Goal: Answer question/provide support

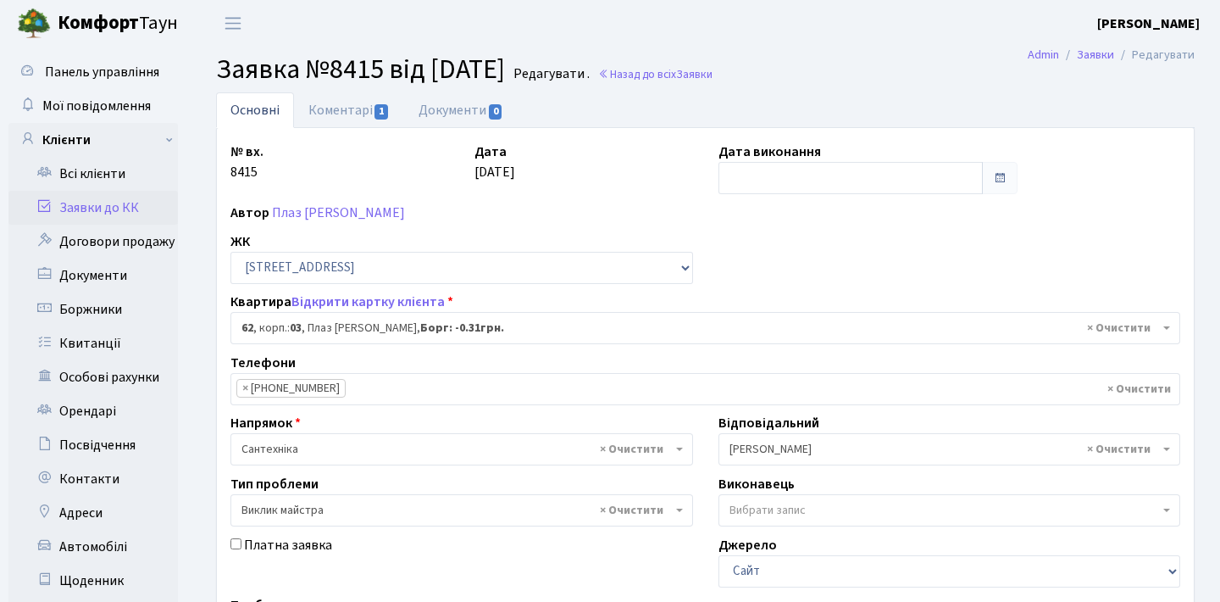
select select "20784"
select select "29"
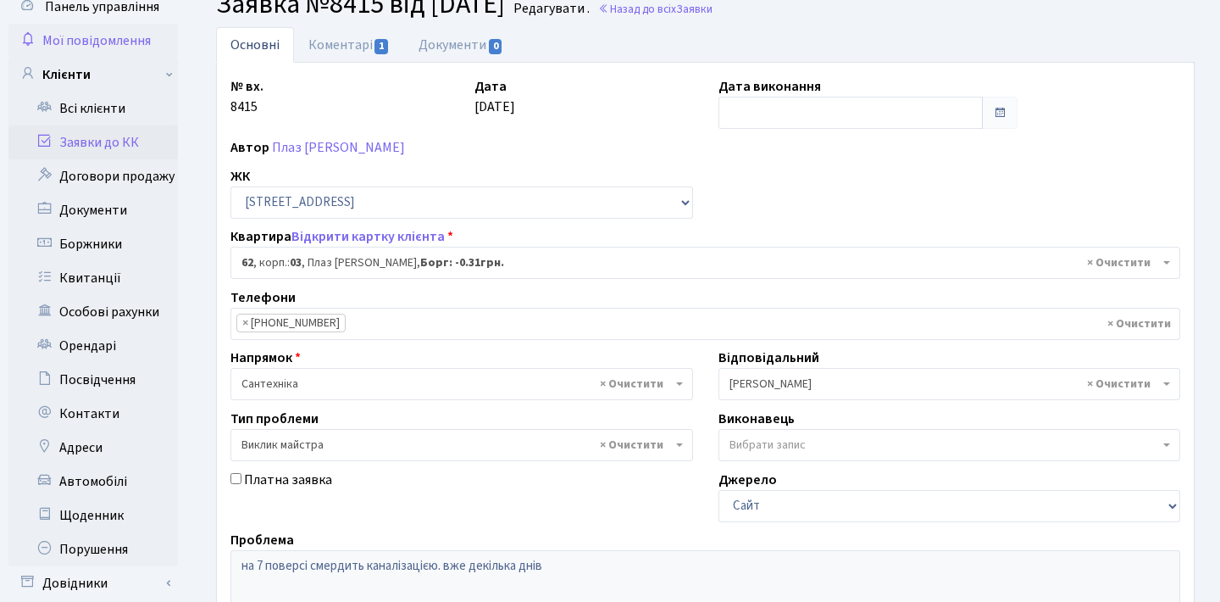
click at [121, 41] on span "Мої повідомлення" at bounding box center [96, 40] width 108 height 19
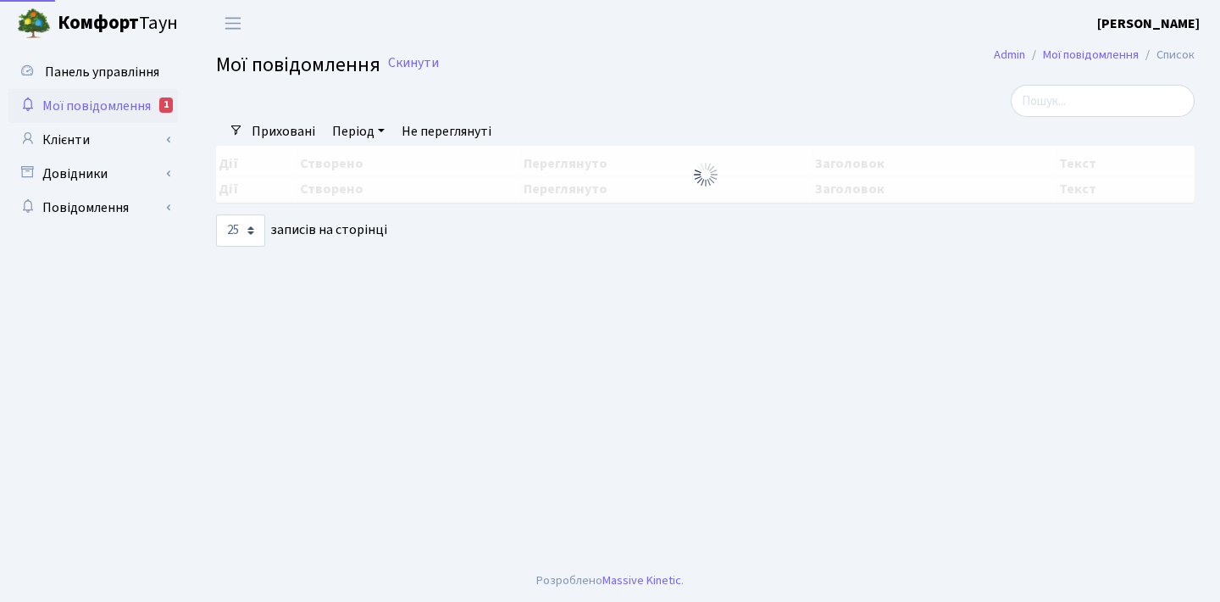
select select "25"
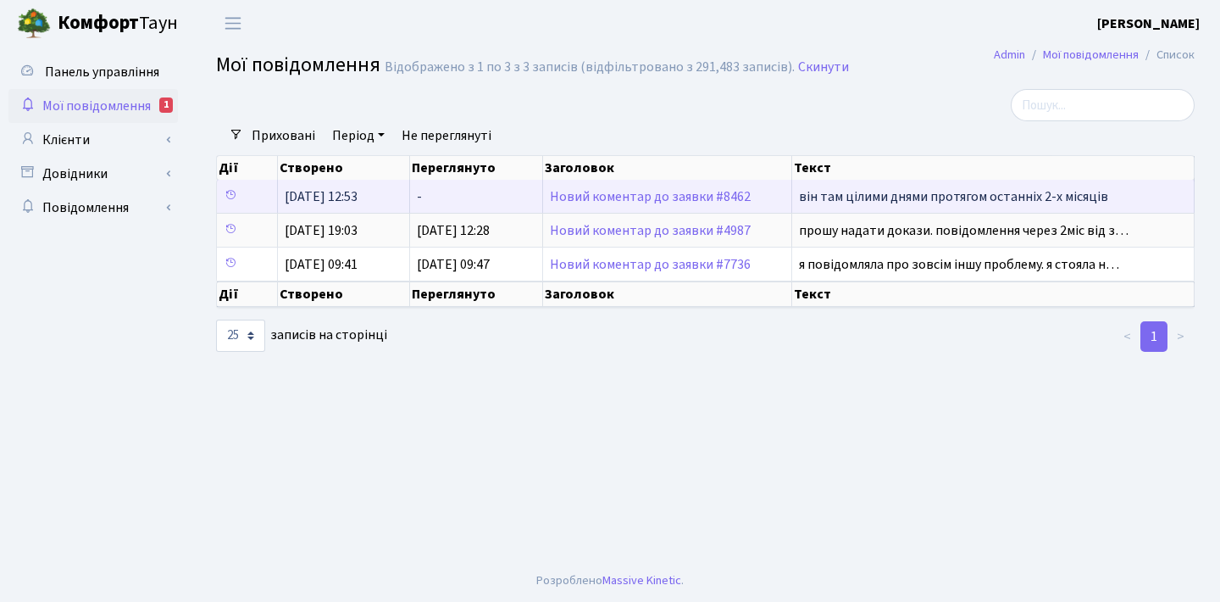
click at [890, 201] on span "він там цілими днями протягом останніх 2-х місяців" at bounding box center [953, 196] width 309 height 19
click at [848, 206] on span "він там цілими днями протягом останніх 2-х місяців" at bounding box center [953, 196] width 309 height 19
click at [632, 206] on link "Новий коментар до заявки #8462" at bounding box center [650, 196] width 201 height 19
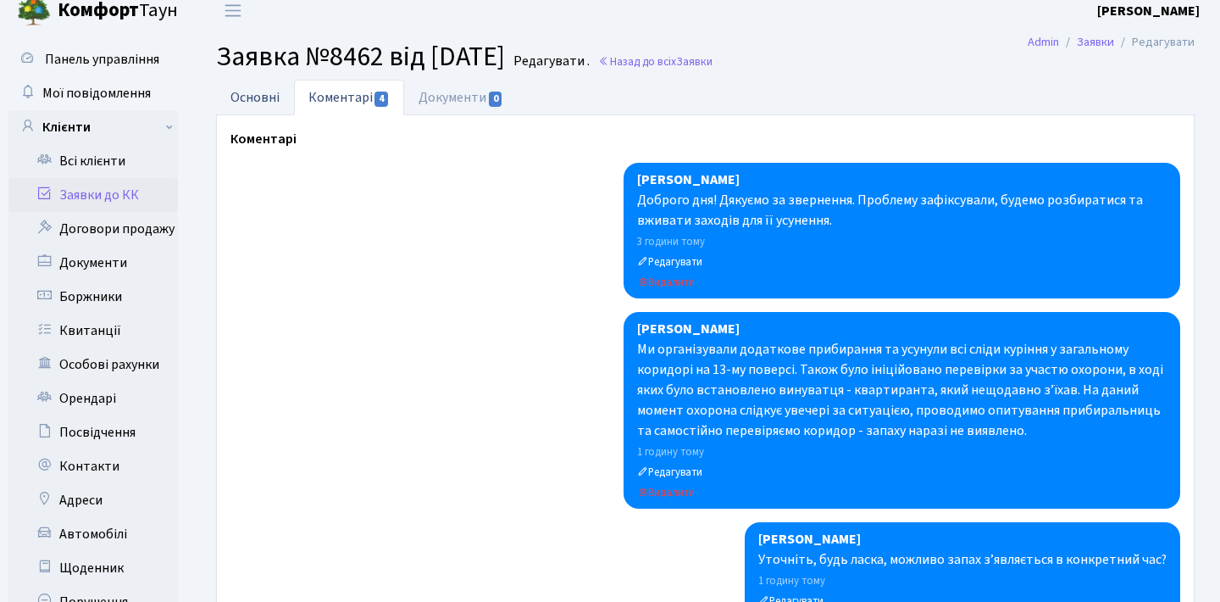
scroll to position [16, 0]
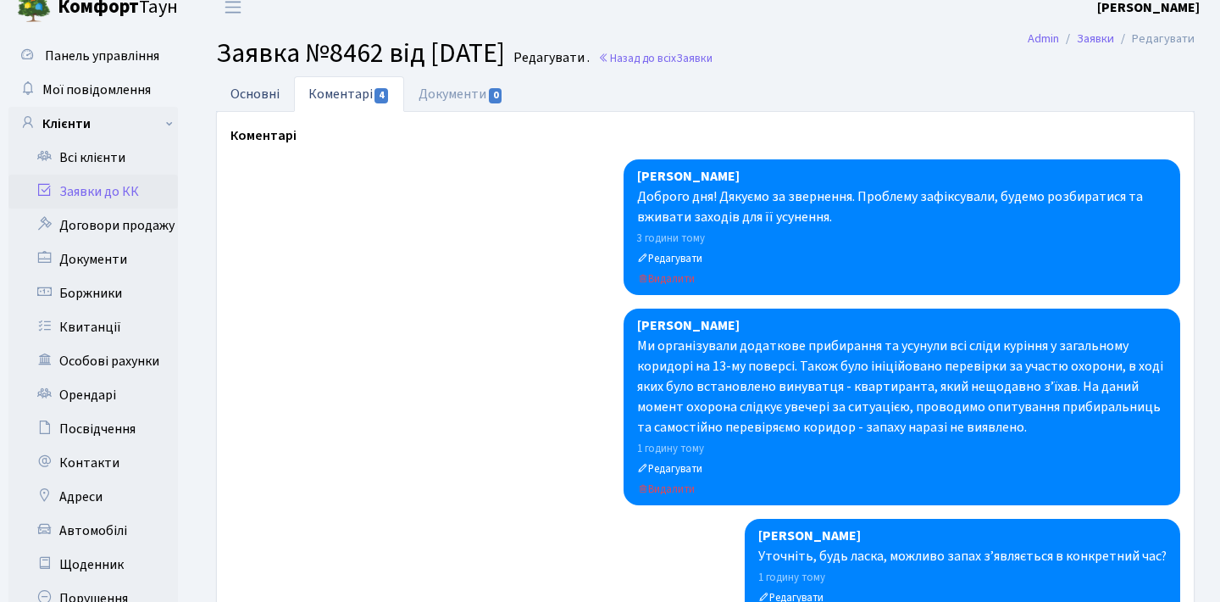
click at [264, 107] on link "Основні" at bounding box center [255, 93] width 78 height 35
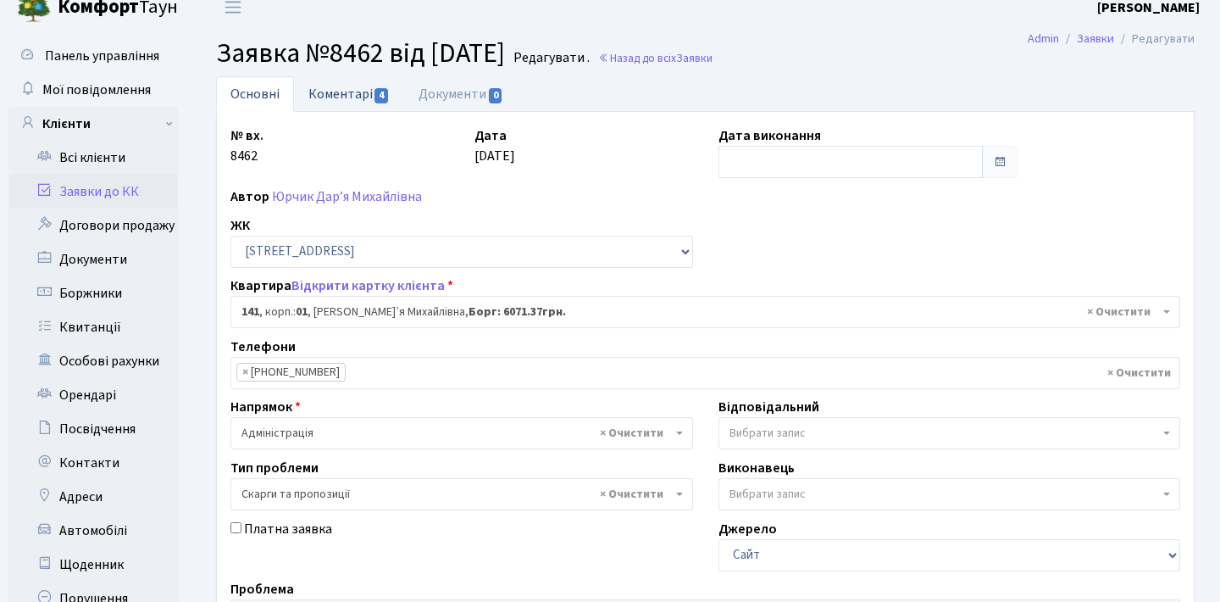
click at [387, 99] on span "4" at bounding box center [382, 95] width 14 height 15
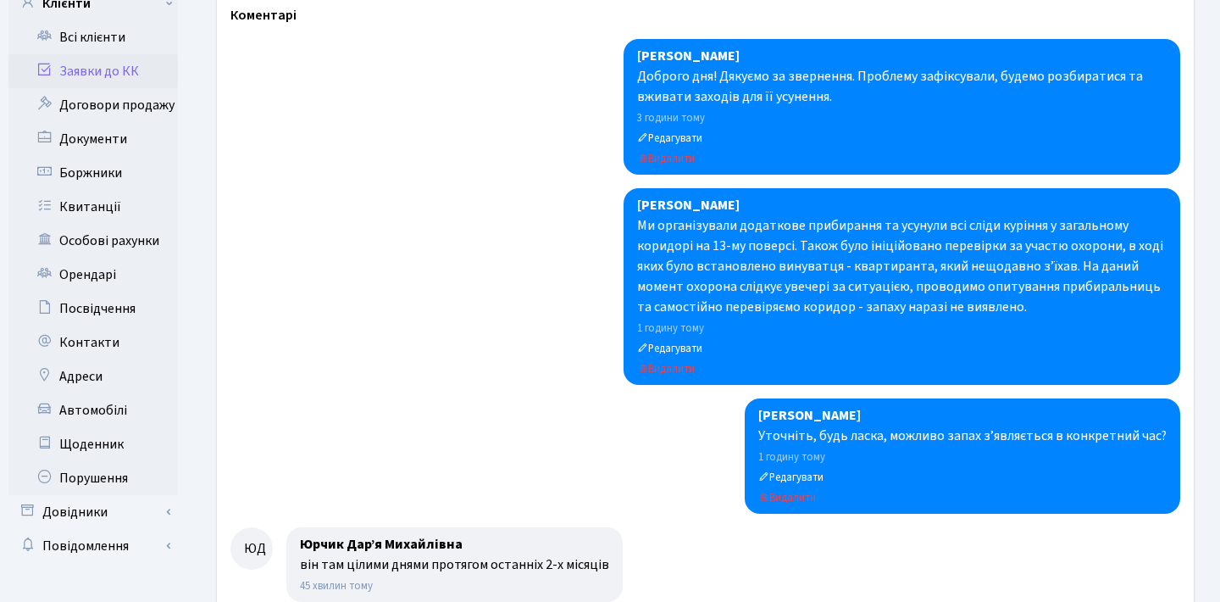
scroll to position [77, 0]
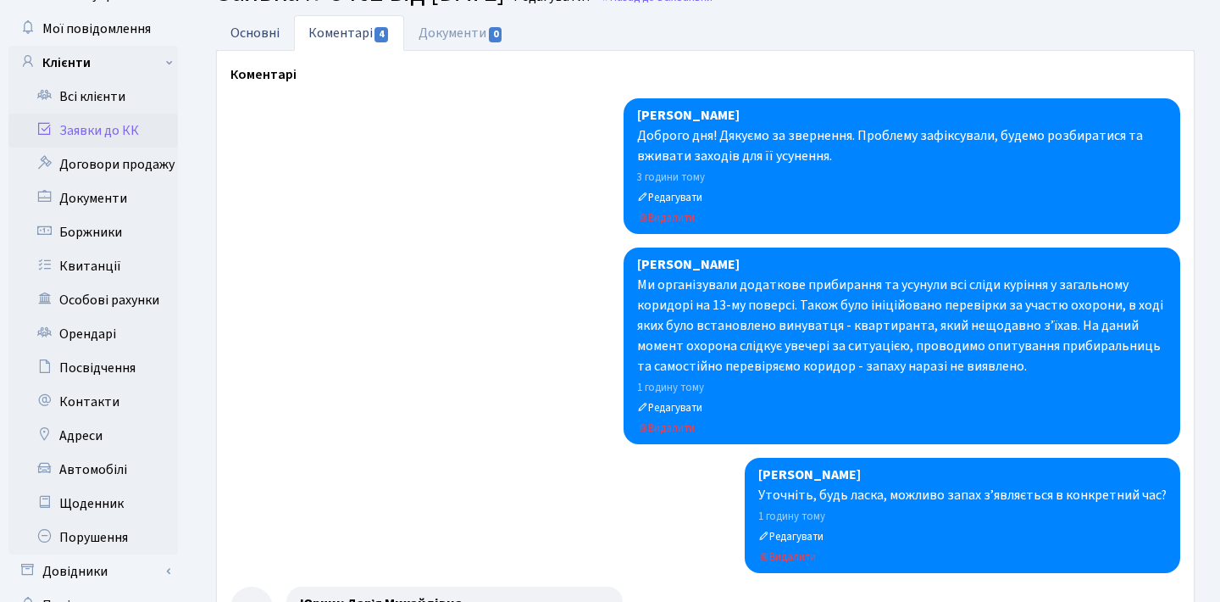
click at [257, 43] on link "Основні" at bounding box center [255, 32] width 78 height 35
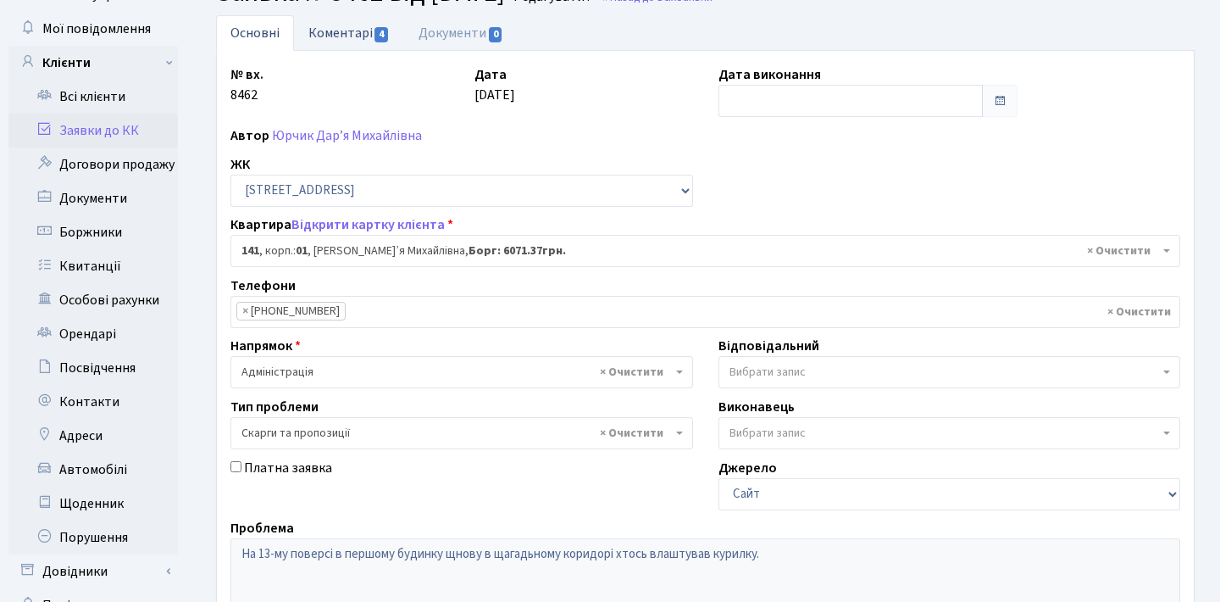
click at [322, 36] on link "Коментарі 4" at bounding box center [349, 32] width 110 height 35
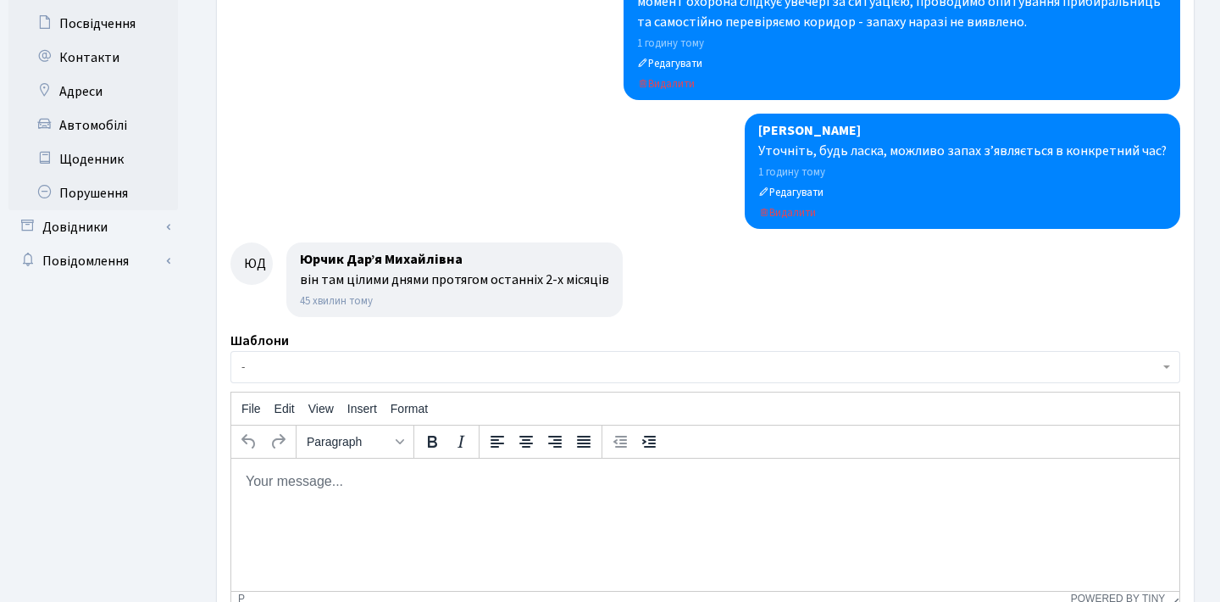
scroll to position [425, 0]
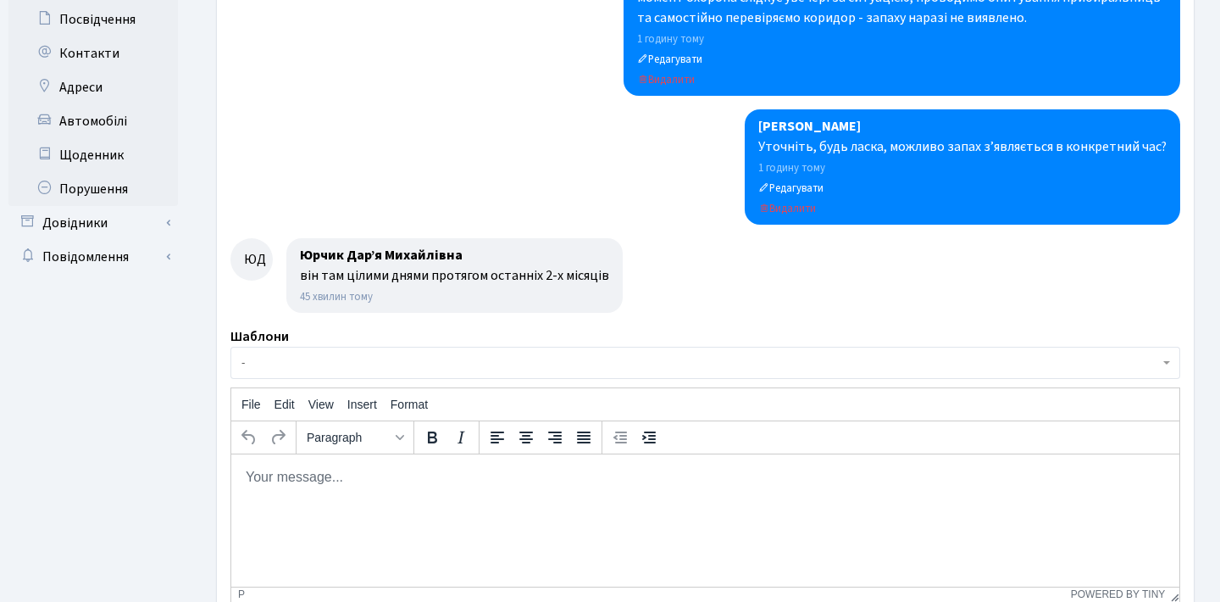
click at [396, 499] on html at bounding box center [705, 476] width 948 height 46
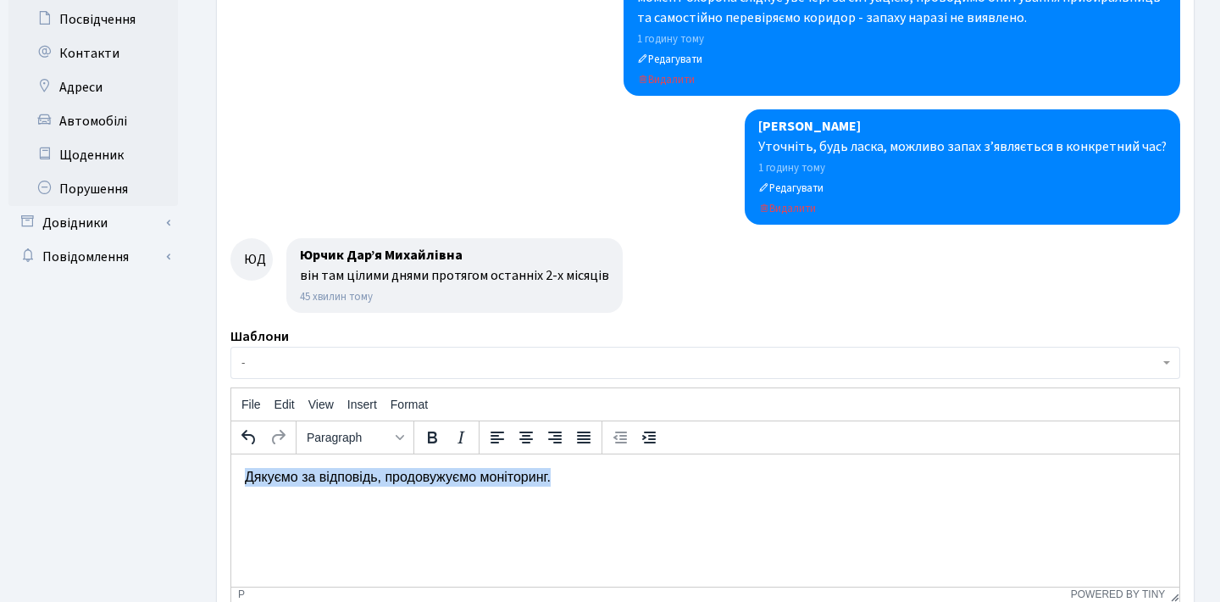
drag, startPoint x: 591, startPoint y: 487, endPoint x: 125, endPoint y: 473, distance: 465.4
click at [231, 473] on html "Дякуємо за відповідь, продовужуємо моніторинг." at bounding box center [705, 476] width 948 height 46
copy p "Дякуємо за відповідь, продовужуємо моніторинг."
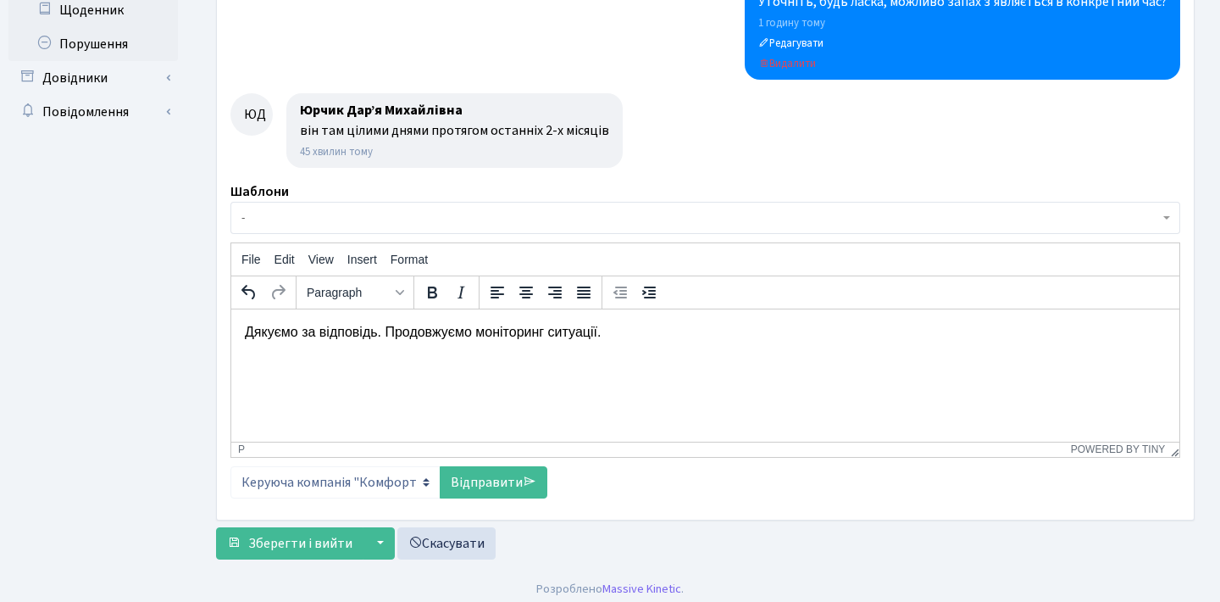
scroll to position [578, 0]
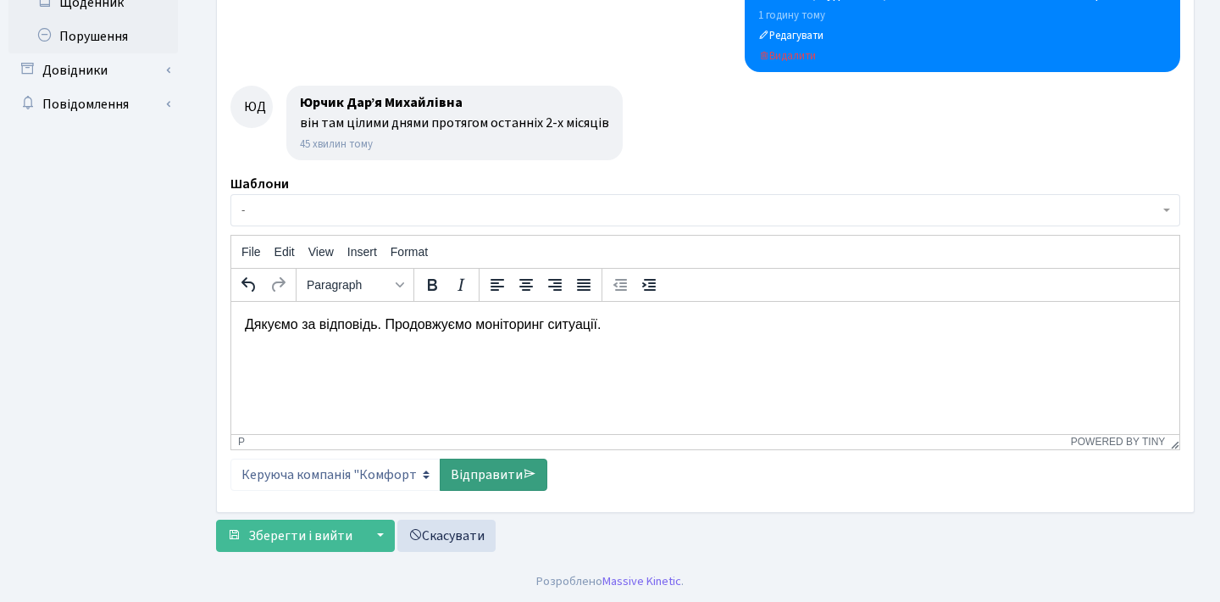
click at [514, 469] on link "Відправити" at bounding box center [494, 474] width 108 height 32
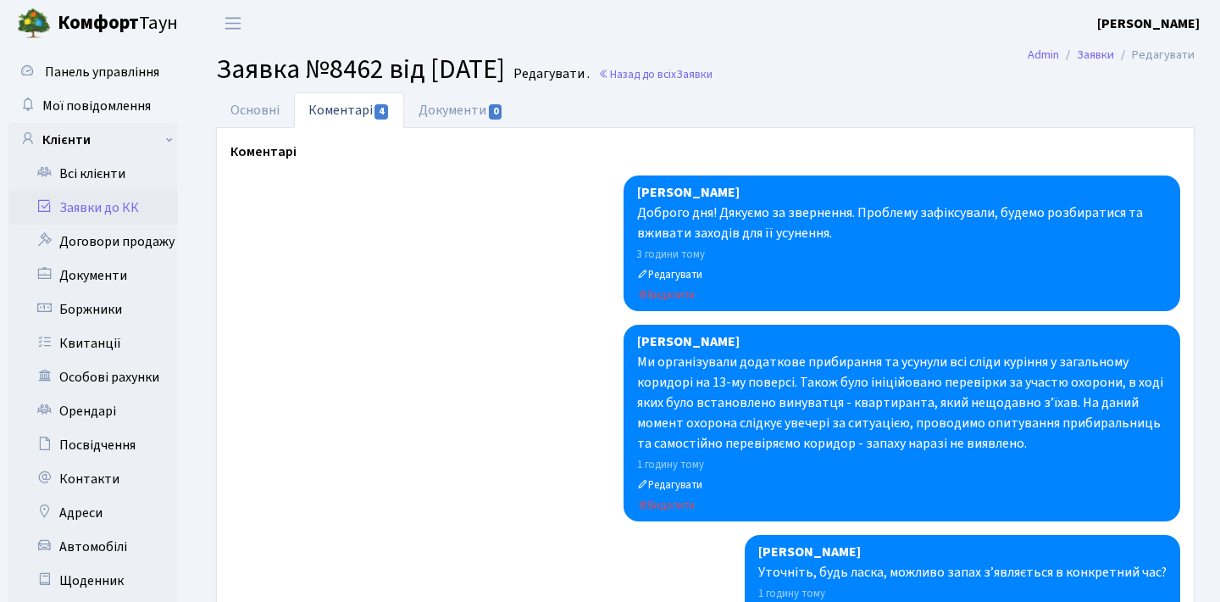
scroll to position [0, 0]
click at [131, 205] on link "Заявки до КК" at bounding box center [92, 208] width 169 height 34
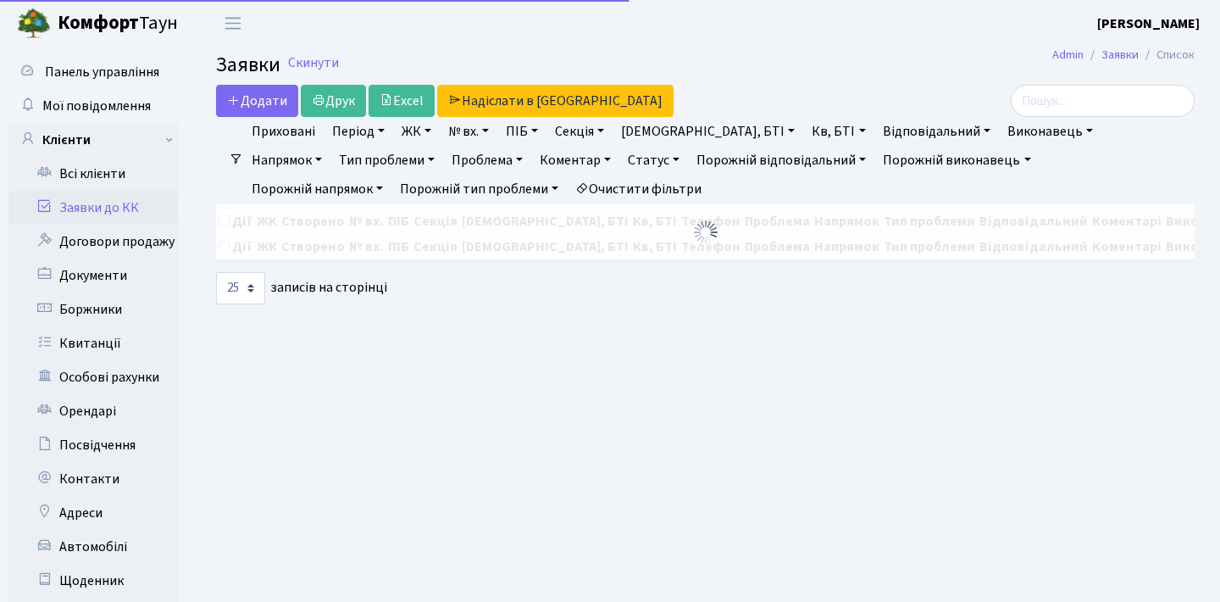
select select "25"
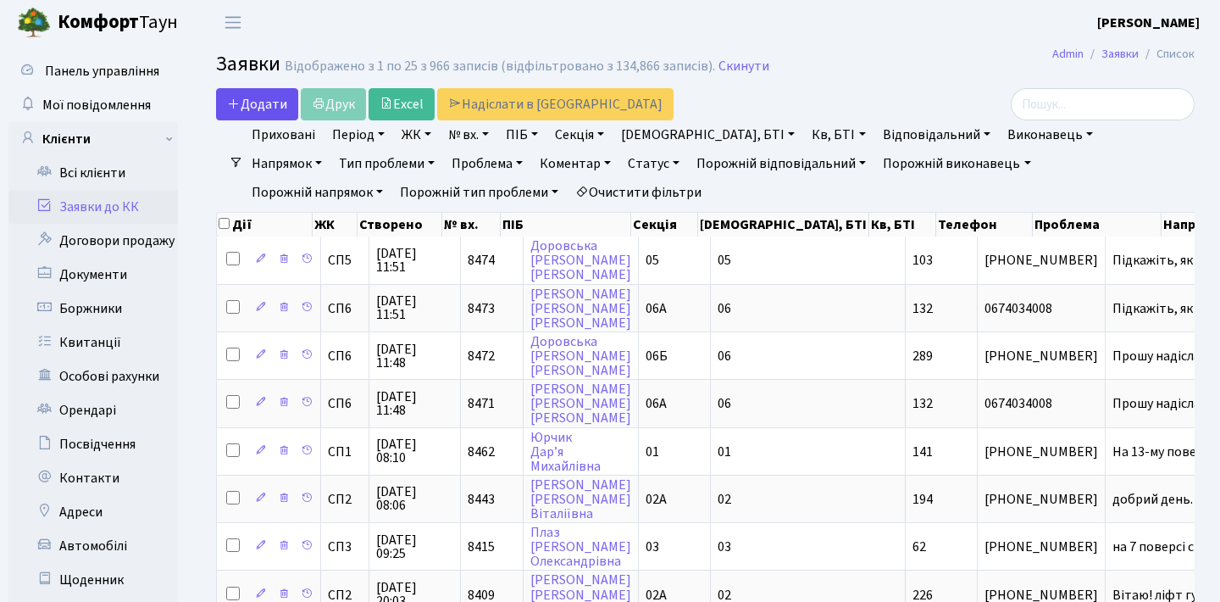
click at [267, 103] on span "Додати" at bounding box center [257, 104] width 60 height 19
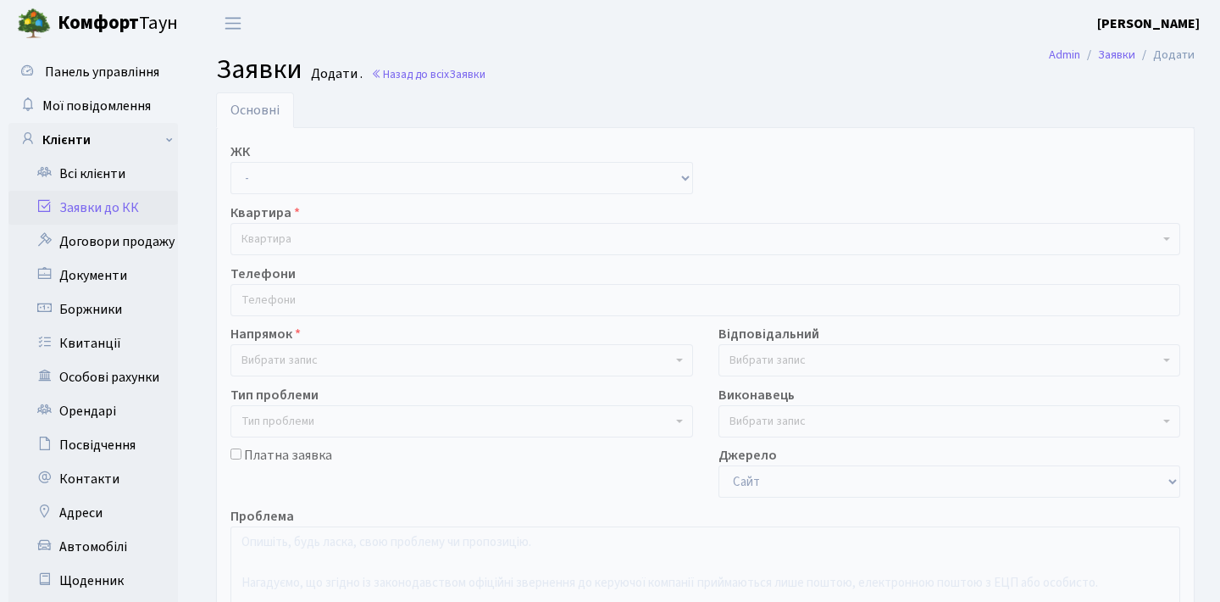
click at [99, 203] on link "Заявки до КК" at bounding box center [92, 208] width 169 height 34
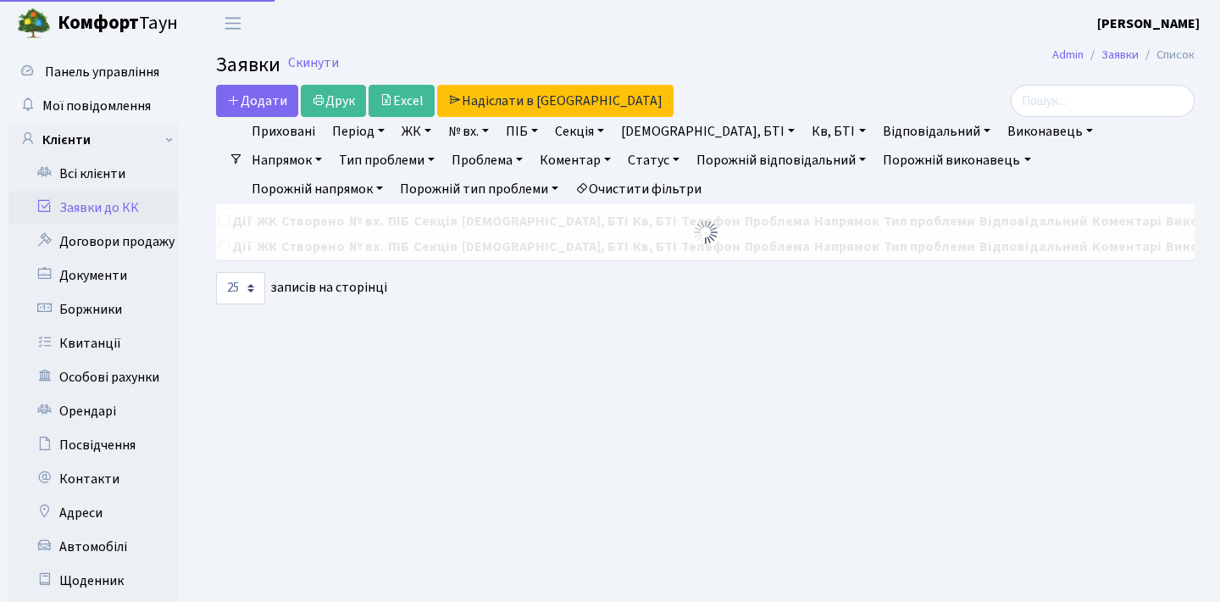
select select "25"
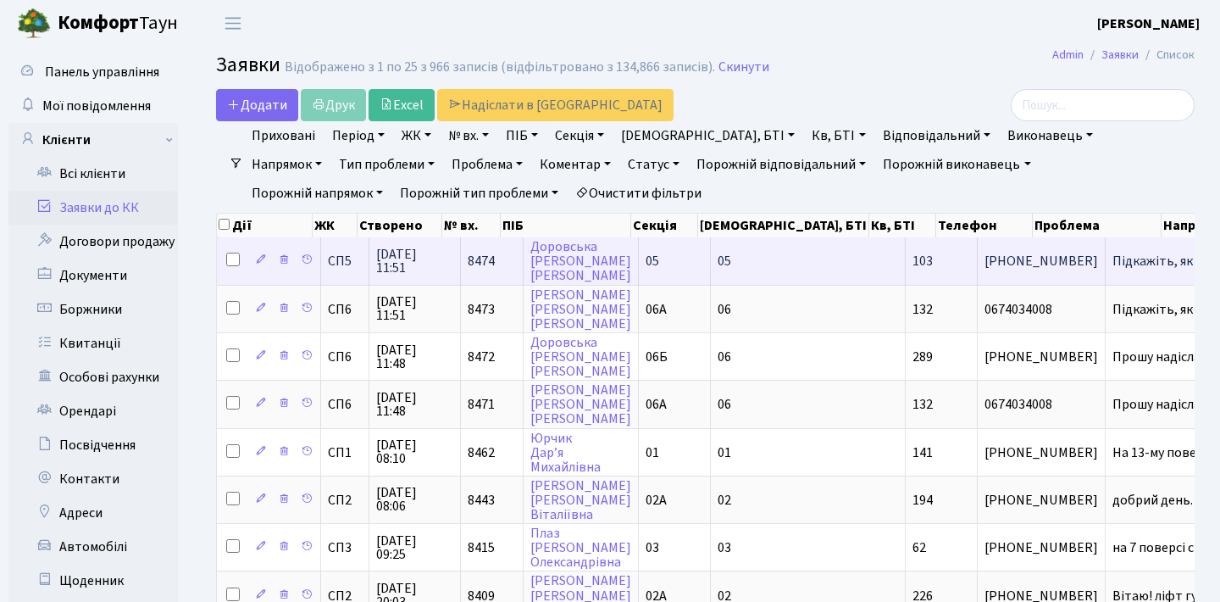
scroll to position [32, 0]
